Goal: Obtain resource: Download file/media

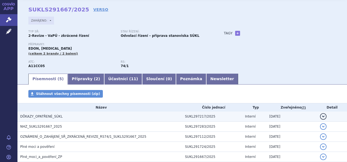
scroll to position [27, 0]
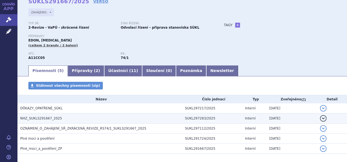
click at [49, 118] on span "NHZ_SUKLS291667_2025" at bounding box center [41, 119] width 42 height 4
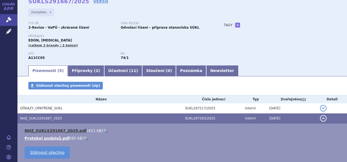
click at [53, 129] on link "NHZ_SUKLS291667_2025.pdf" at bounding box center [56, 131] width 62 height 4
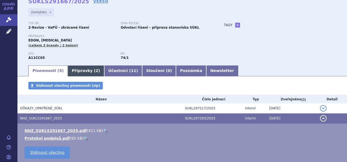
click at [81, 70] on link "Přípravky ( 2 )" at bounding box center [86, 70] width 36 height 11
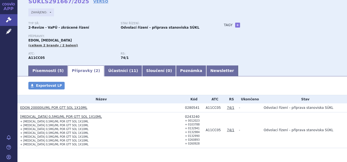
scroll to position [46, 0]
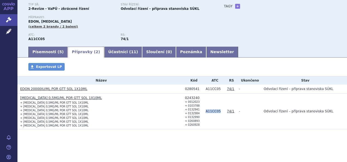
drag, startPoint x: 216, startPoint y: 110, endPoint x: 204, endPoint y: 111, distance: 12.9
click at [204, 111] on td "A11CC05" at bounding box center [213, 112] width 21 height 36
copy td "A11CC05"
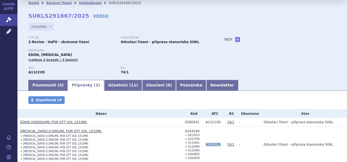
scroll to position [0, 0]
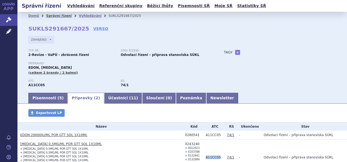
click at [60, 16] on link "Správní řízení" at bounding box center [59, 16] width 26 height 4
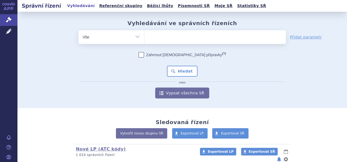
click at [138, 37] on select "Vše Spisová značka Typ SŘ Přípravek/SUKL kód Účastník/Držitel" at bounding box center [111, 36] width 65 height 12
select select "filter-atc-group"
click at [79, 30] on select "Vše Spisová značka Typ SŘ Přípravek/SUKL kód Účastník/Držitel" at bounding box center [111, 36] width 65 height 12
click at [175, 42] on span at bounding box center [215, 37] width 142 height 14
click at [144, 42] on select at bounding box center [144, 37] width 0 height 14
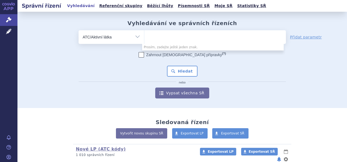
paste input "A11CC05"
type input "A11CC05"
select select "A11CC05"
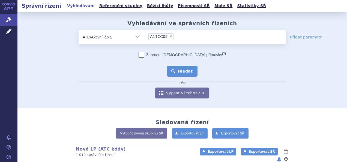
click at [186, 73] on button "Hledat" at bounding box center [182, 71] width 31 height 11
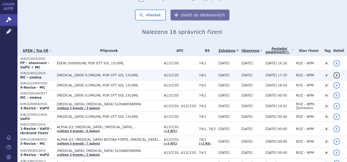
scroll to position [55, 0]
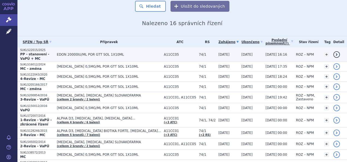
click at [96, 53] on span "EDON 20000IU/ML POR GTT SOL 1X10ML" at bounding box center [109, 55] width 104 height 4
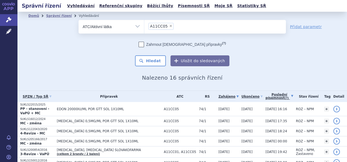
click at [266, 96] on link "Poslední písemnost (?)" at bounding box center [280, 96] width 28 height 11
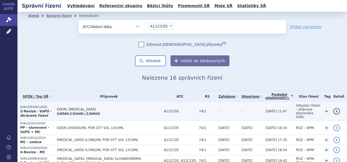
click at [85, 108] on span "EDON, [MEDICAL_DATA]" at bounding box center [109, 110] width 104 height 4
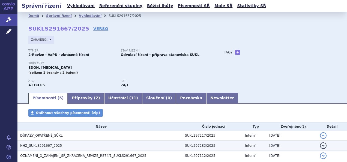
scroll to position [52, 0]
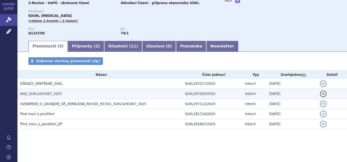
click at [48, 96] on span "NHZ_SUKLS291667_2025" at bounding box center [41, 94] width 42 height 4
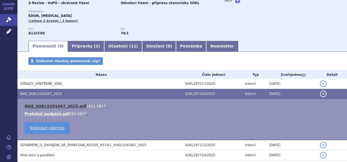
click at [52, 106] on link "NHZ_SUKLS291667_2025.pdf" at bounding box center [56, 106] width 62 height 4
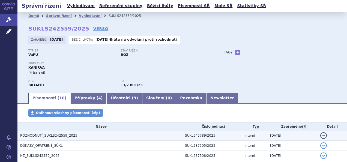
scroll to position [55, 0]
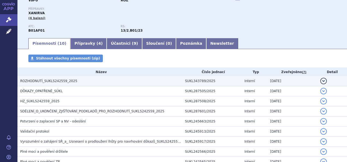
click at [48, 81] on span "ROZHODNUTÍ_SUKLS242559_2025" at bounding box center [48, 81] width 57 height 4
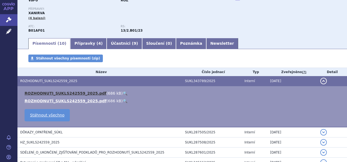
click at [56, 93] on link "ROZHODNUTI_SUKLS242559_2025.pdf" at bounding box center [66, 93] width 82 height 4
